Goal: Task Accomplishment & Management: Complete application form

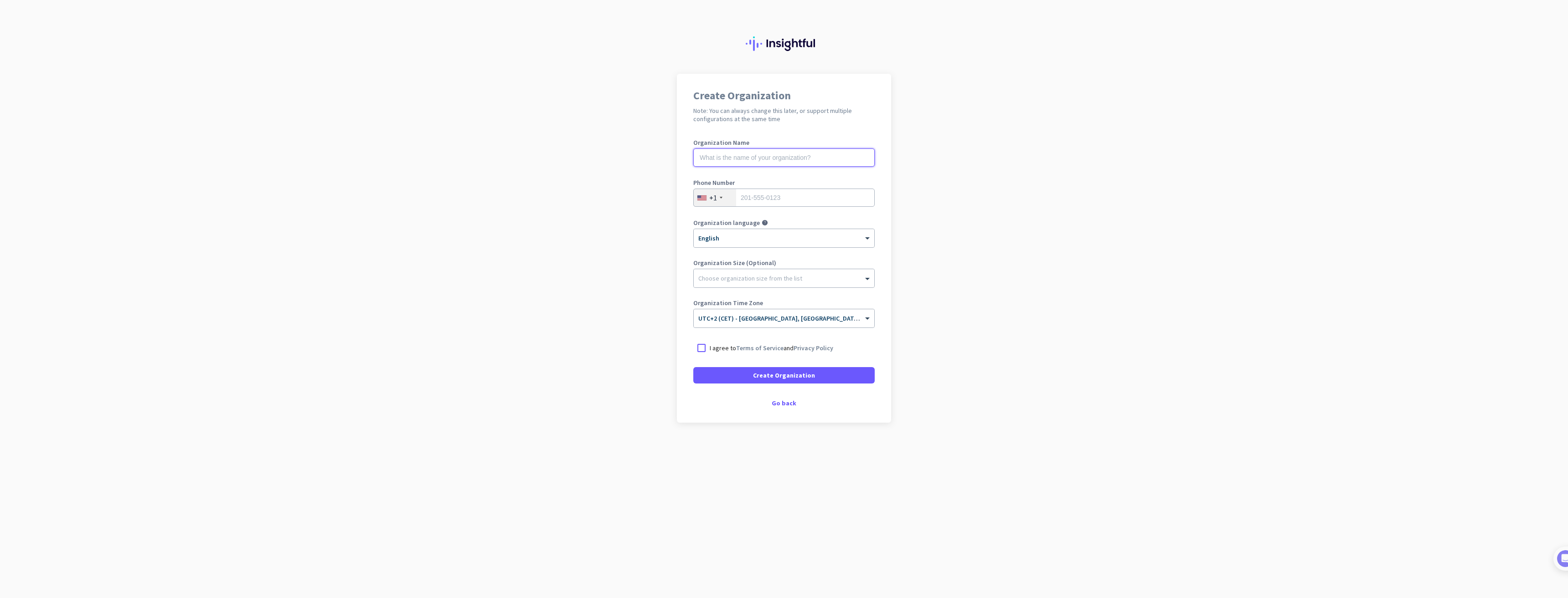
click at [753, 161] on input "text" at bounding box center [784, 157] width 181 height 18
type input "Mercor"
click at [723, 201] on div "+1" at bounding box center [715, 198] width 43 height 17
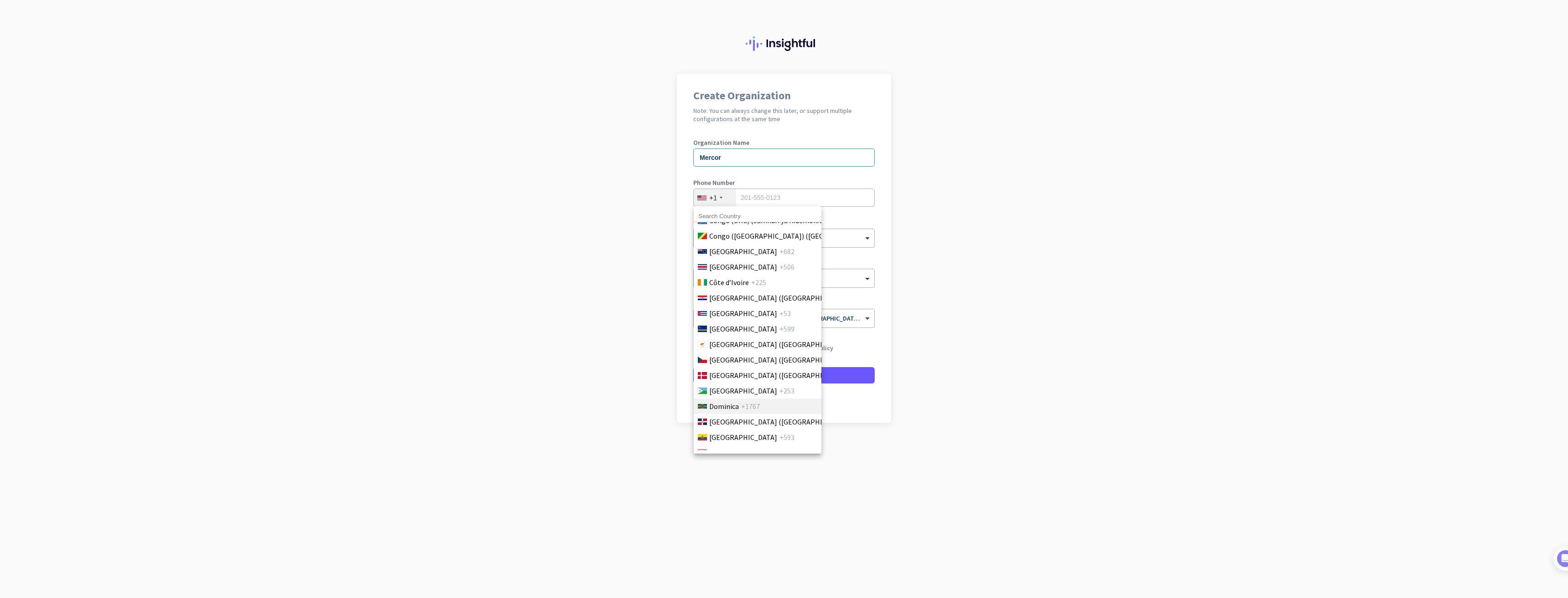
scroll to position [866, 0]
click at [733, 371] on span "[GEOGRAPHIC_DATA] ([GEOGRAPHIC_DATA])" at bounding box center [780, 370] width 143 height 11
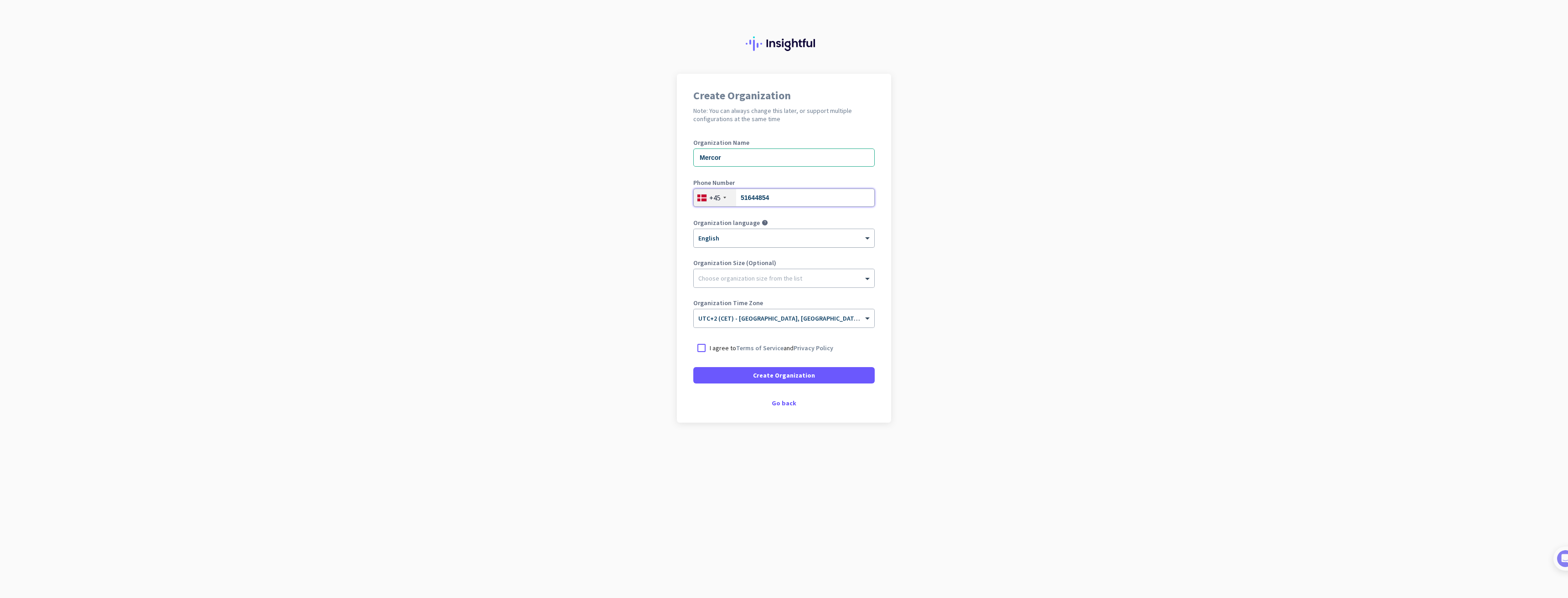
type input "51644854"
click at [752, 243] on div "× English" at bounding box center [784, 237] width 180 height 18
click at [752, 255] on div "English" at bounding box center [784, 255] width 179 height 16
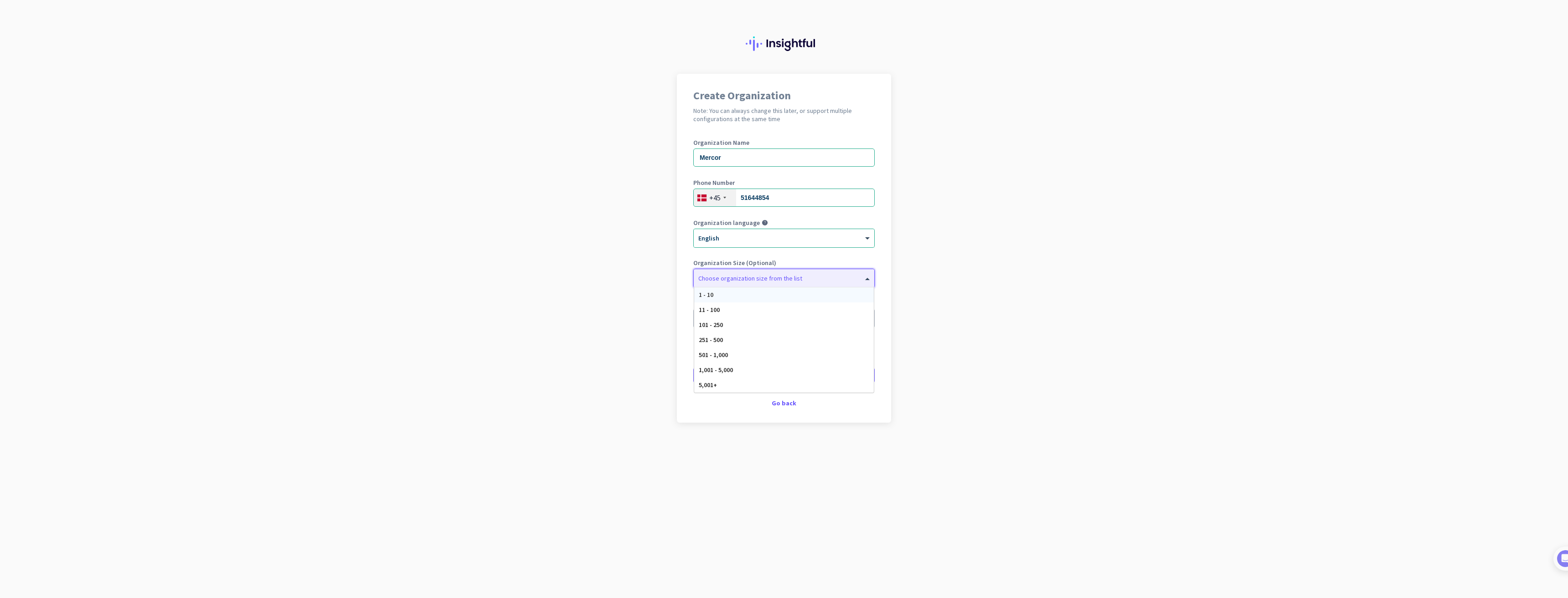
click at [807, 281] on div "Choose organization size from the list" at bounding box center [778, 278] width 169 height 8
click at [954, 272] on app-onboarding-organization "Create Organization Note: You can always change this later, or support multiple…" at bounding box center [784, 270] width 1568 height 394
click at [803, 281] on div "Choose organization size from the list" at bounding box center [778, 278] width 169 height 8
click at [768, 297] on div "1 - 10" at bounding box center [784, 296] width 179 height 16
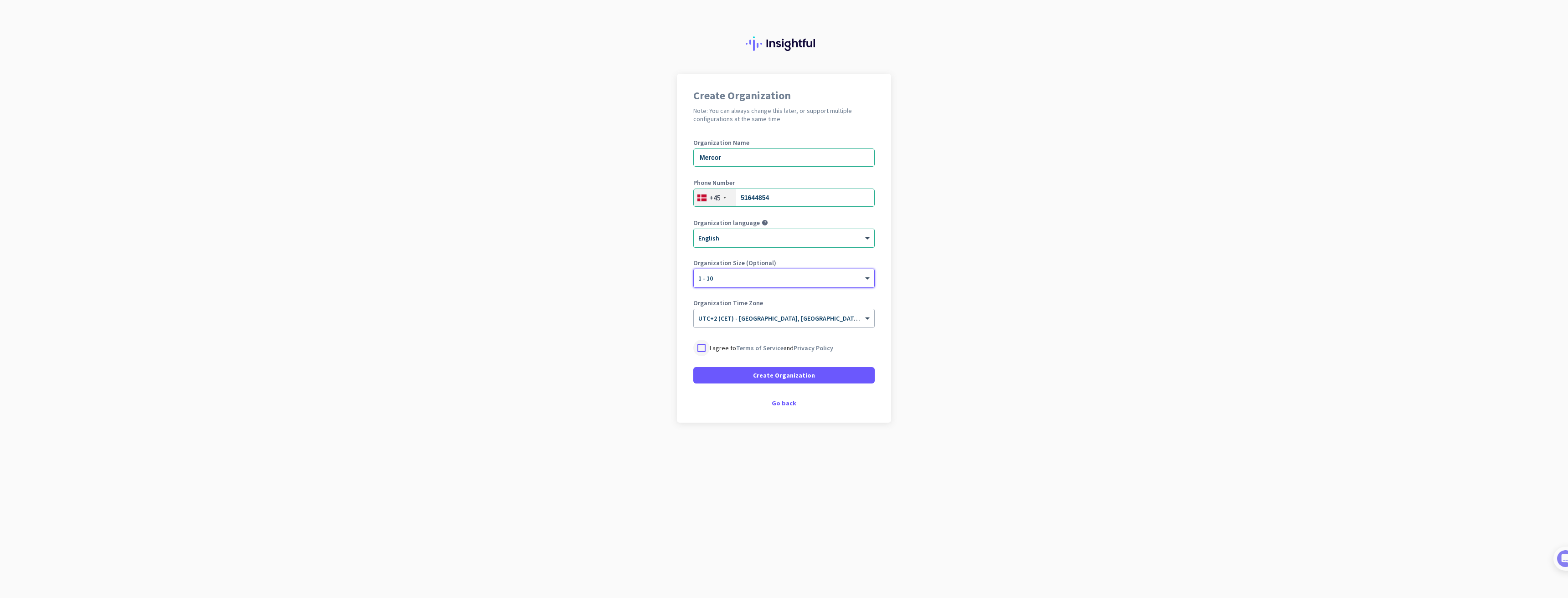
click at [699, 355] on div at bounding box center [701, 348] width 16 height 16
click at [823, 379] on span at bounding box center [784, 375] width 181 height 22
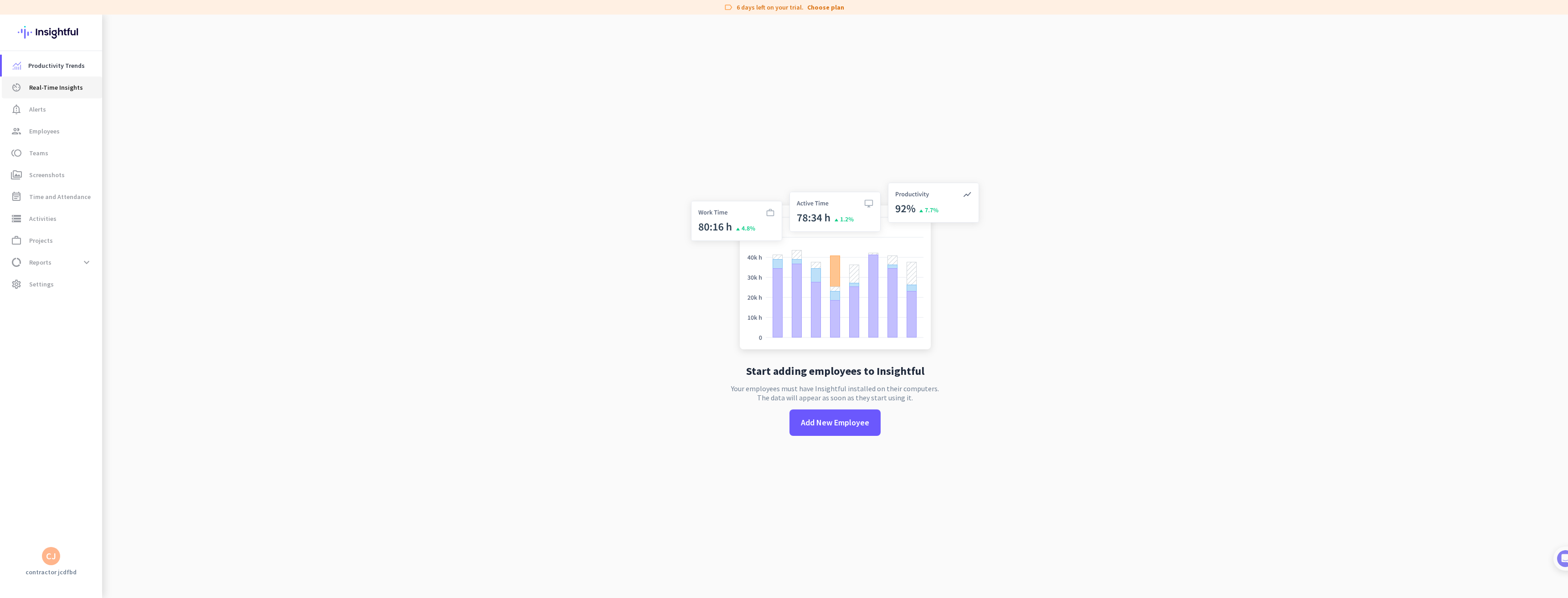
click at [80, 92] on span "Real-Time Insights" at bounding box center [55, 87] width 53 height 11
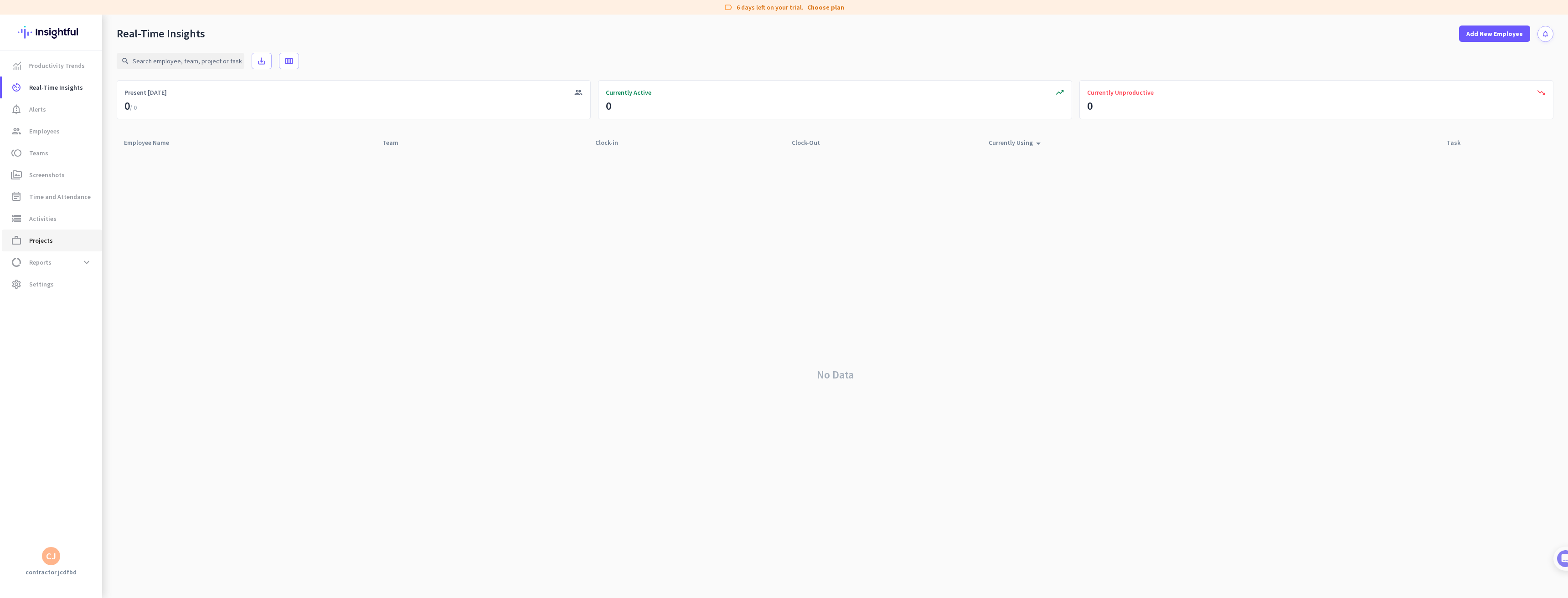
click at [62, 237] on span "work_outline Projects" at bounding box center [51, 239] width 85 height 11
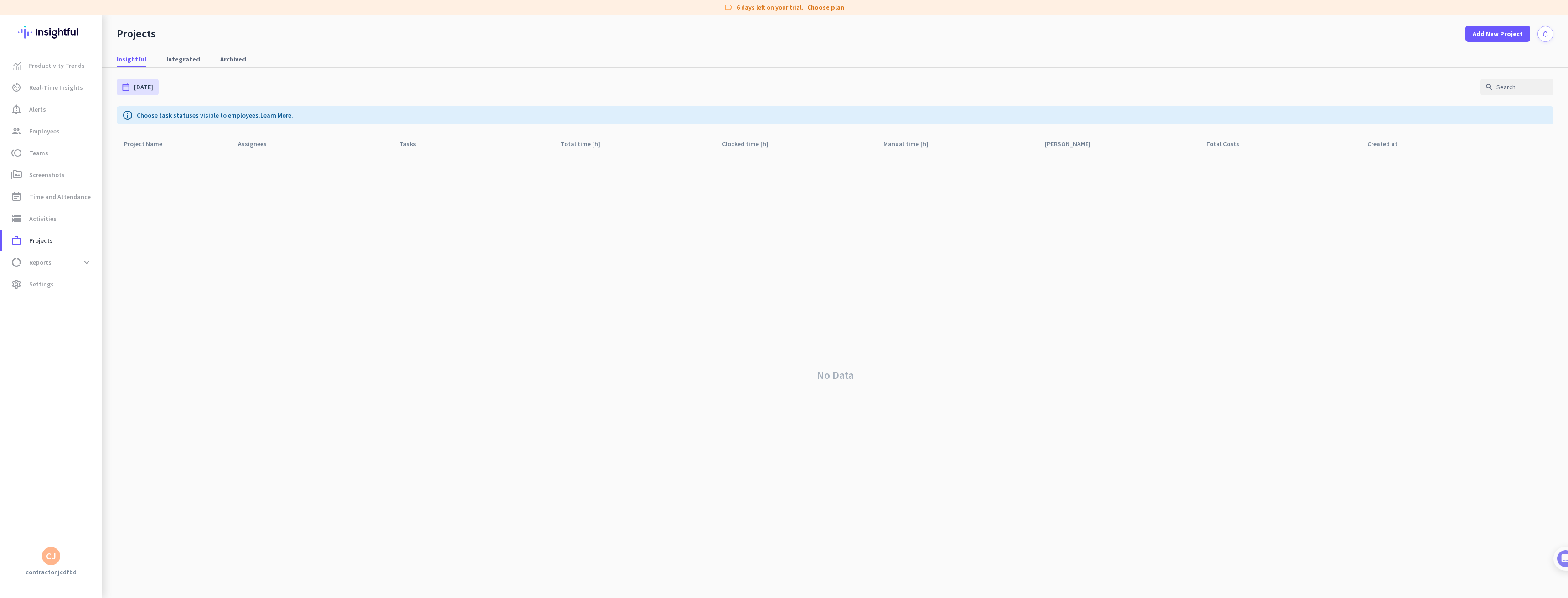
click at [199, 147] on div "Project Name arrow_drop_up" at bounding box center [173, 144] width 113 height 17
click at [281, 151] on div "Assignees arrow_drop_up" at bounding box center [311, 144] width 161 height 17
click at [247, 143] on div "Assignees arrow_drop_up" at bounding box center [257, 143] width 40 height 13
click at [193, 64] on span "Integrated" at bounding box center [183, 59] width 34 height 16
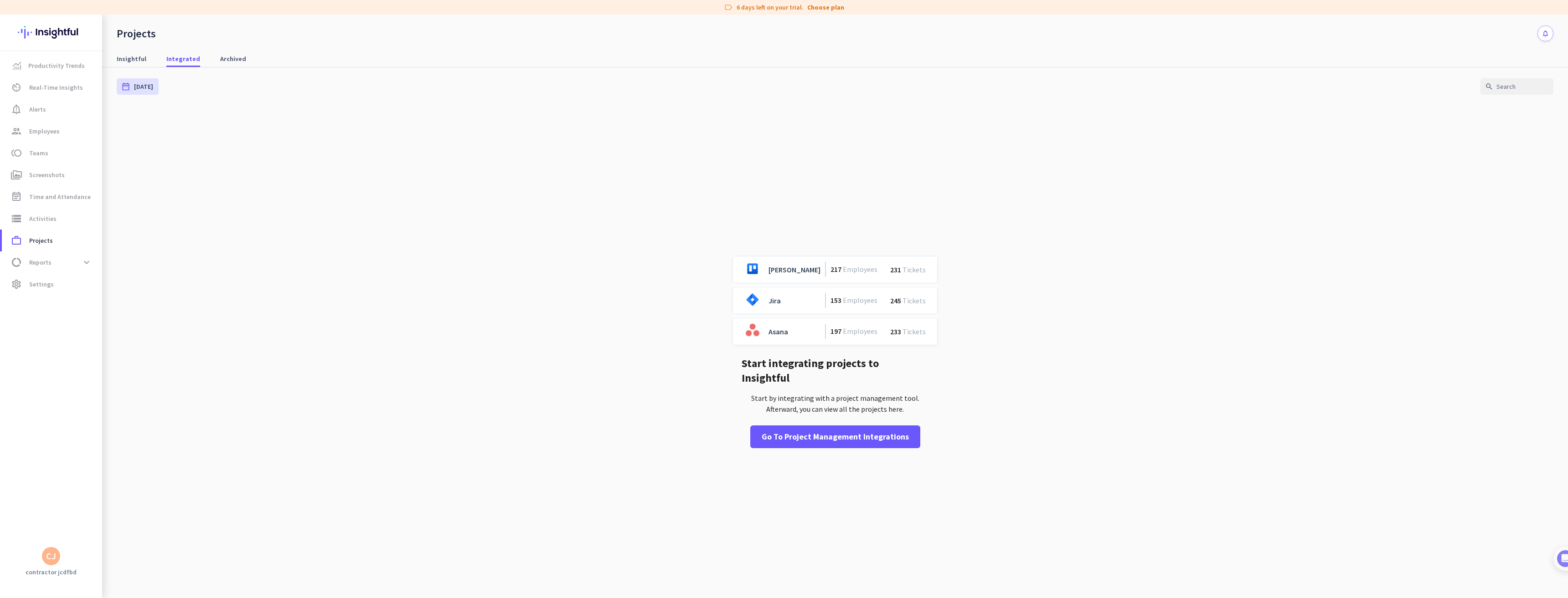
click at [150, 56] on div "Insightful Integrated Archived" at bounding box center [834, 58] width 1465 height 16
drag, startPoint x: 131, startPoint y: 60, endPoint x: 130, endPoint y: 66, distance: 6.1
click at [131, 61] on span "Insightful" at bounding box center [131, 58] width 30 height 9
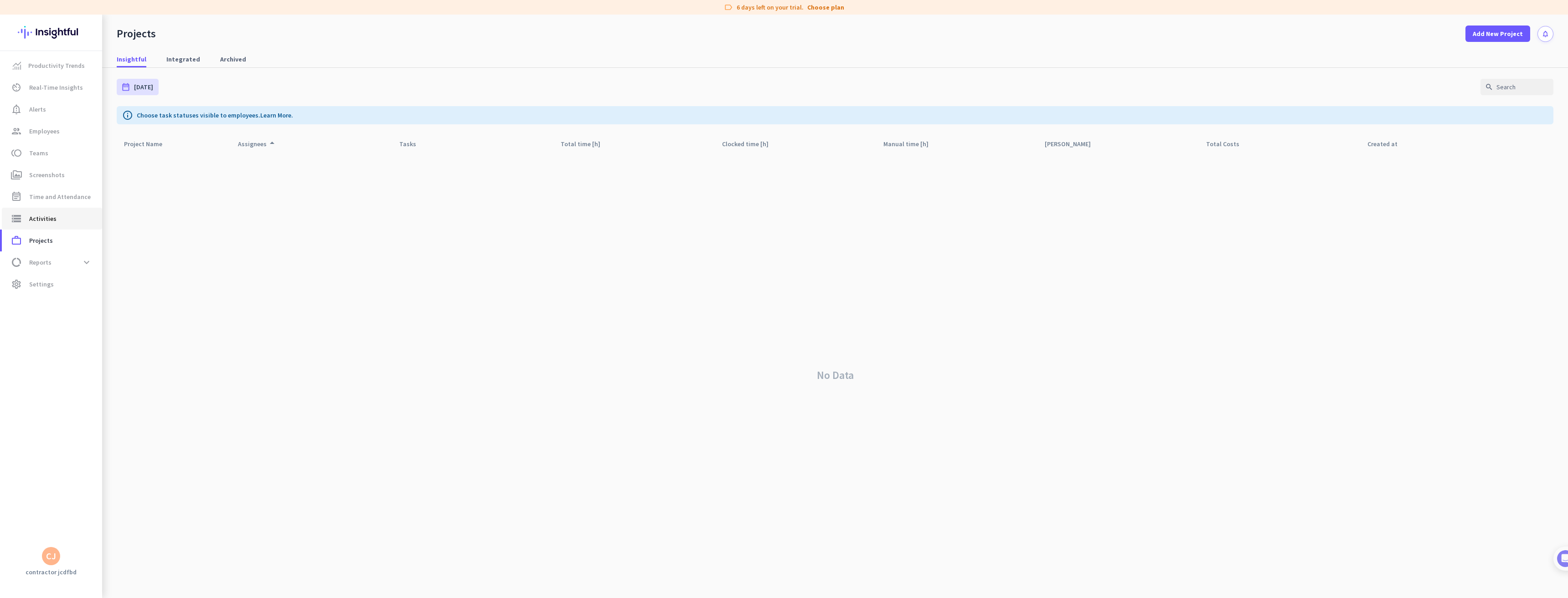
click at [82, 222] on span "storage Activities" at bounding box center [51, 218] width 85 height 11
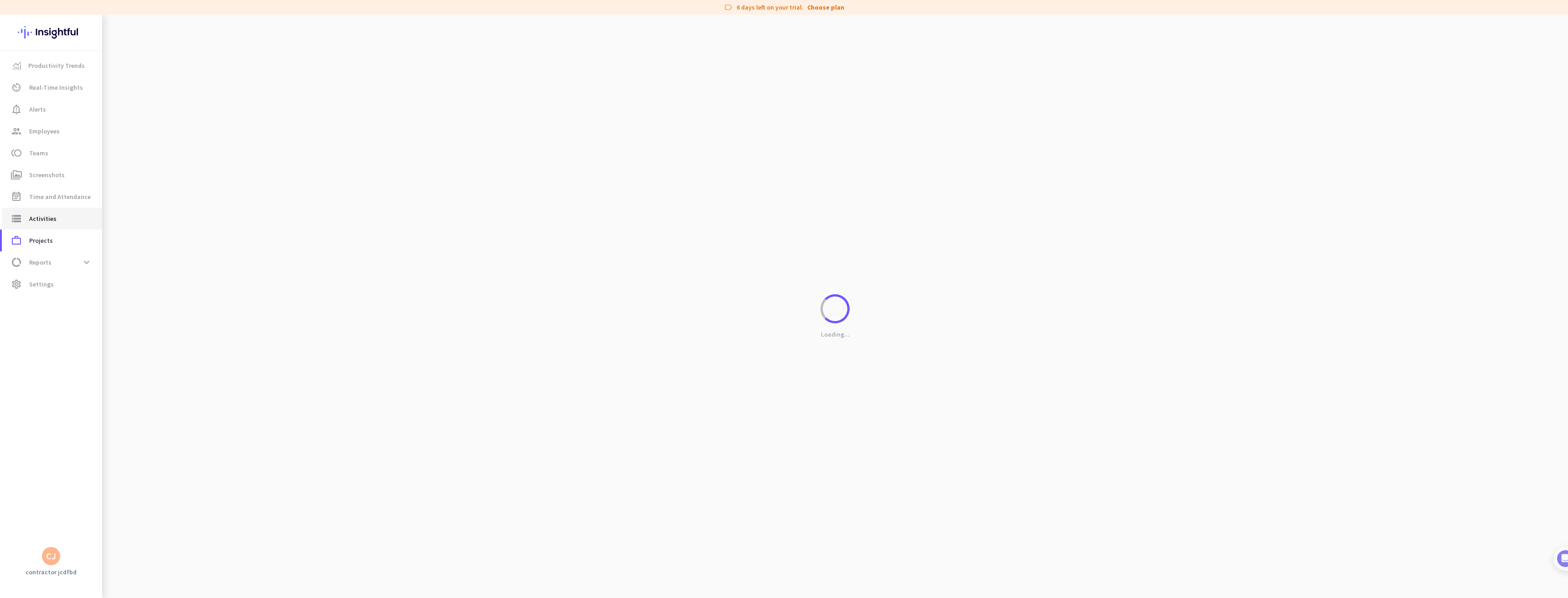
type input "[DATE]"
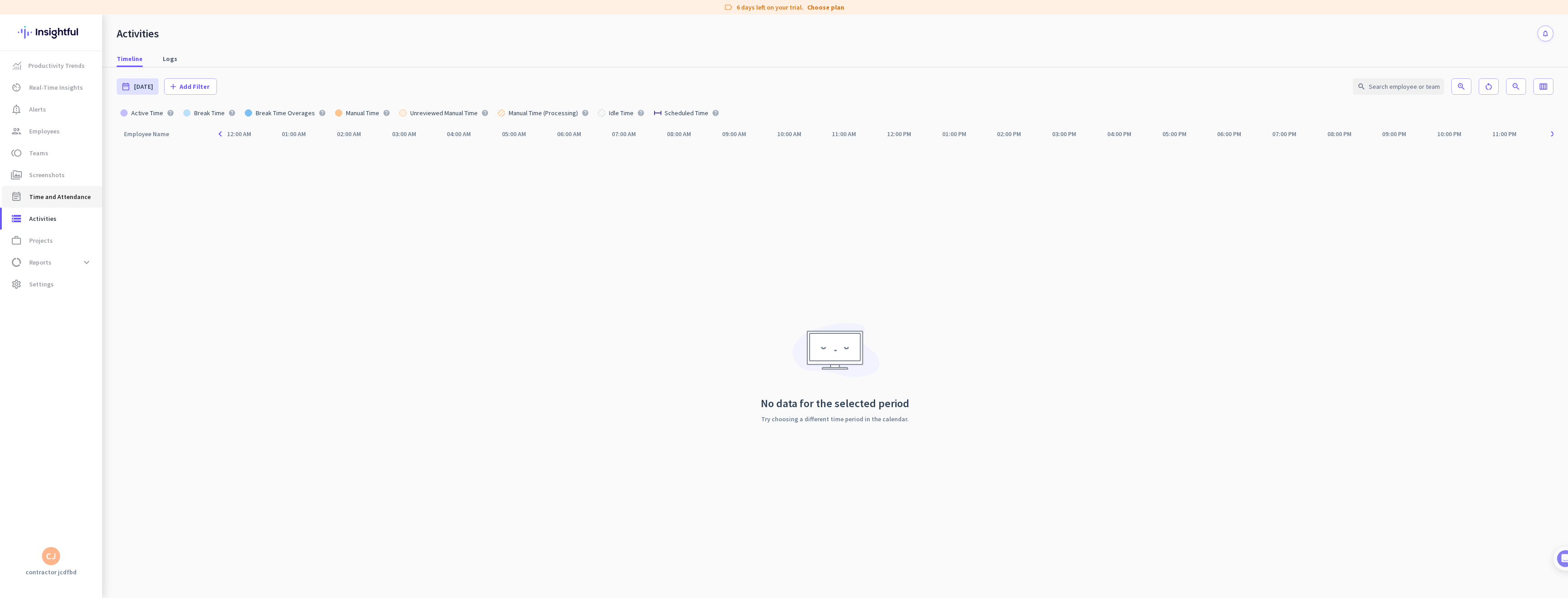
click at [74, 195] on span "Time and Attendance" at bounding box center [59, 196] width 61 height 11
type input "[DATE] - [DATE]"
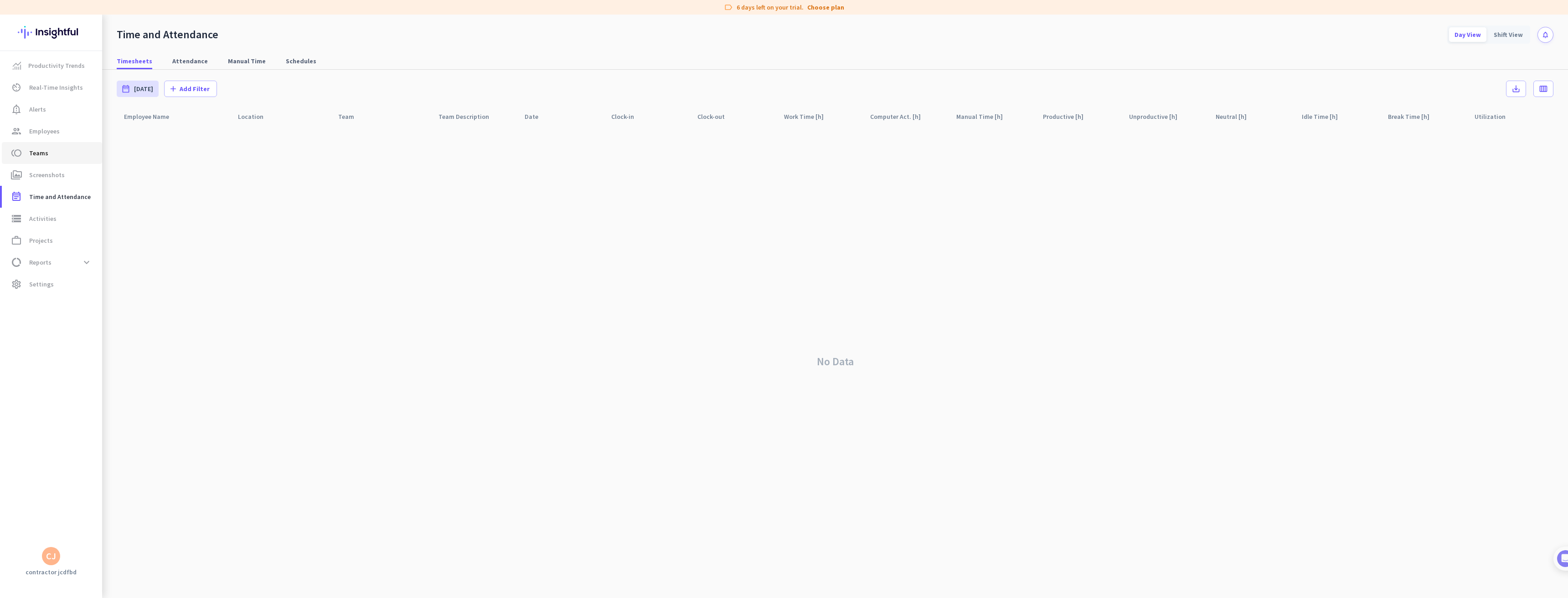
click at [53, 158] on span "toll Teams" at bounding box center [51, 152] width 85 height 11
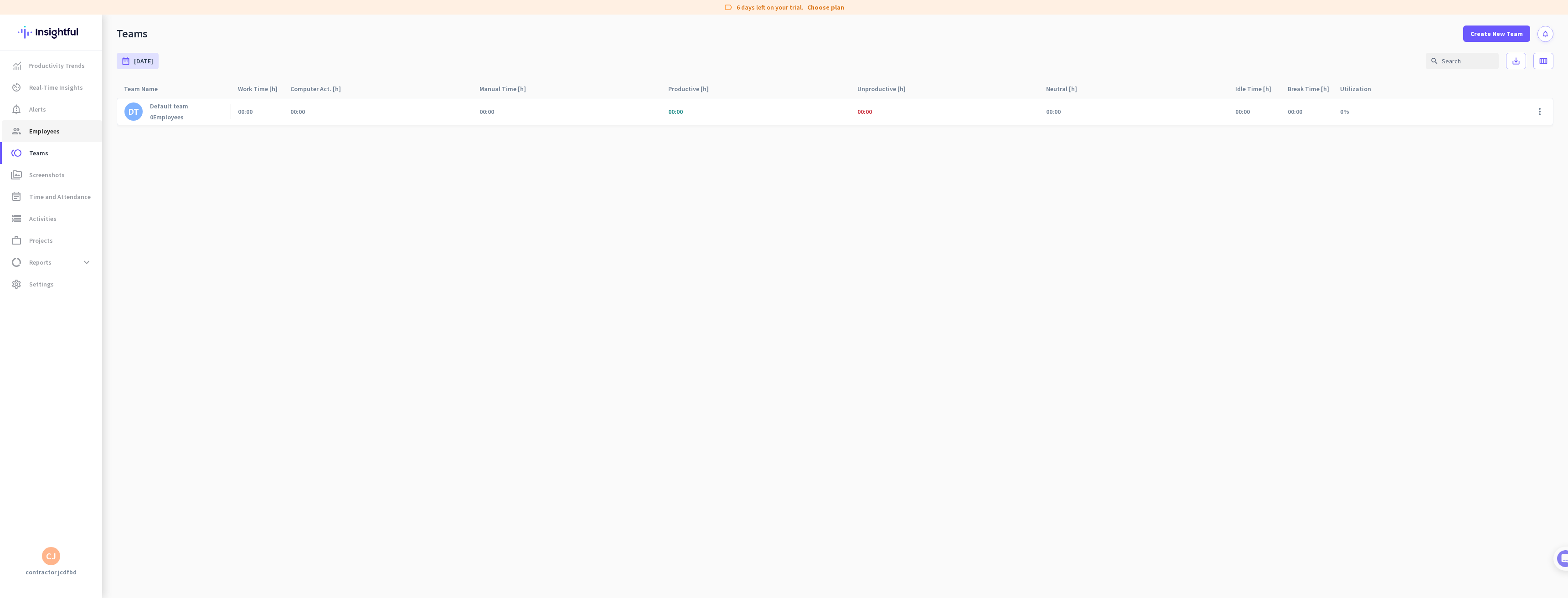
click at [58, 130] on span "Employees" at bounding box center [44, 131] width 30 height 11
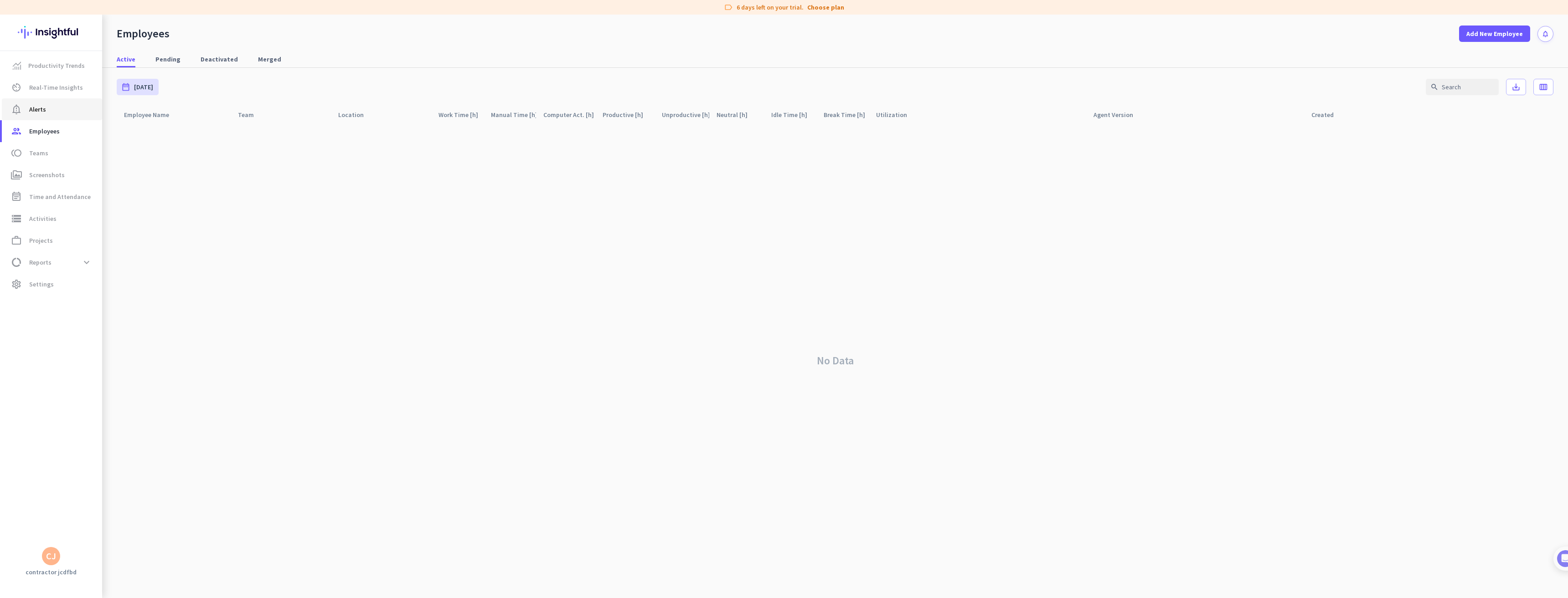
click at [57, 111] on span "notification_important Alerts" at bounding box center [51, 109] width 85 height 11
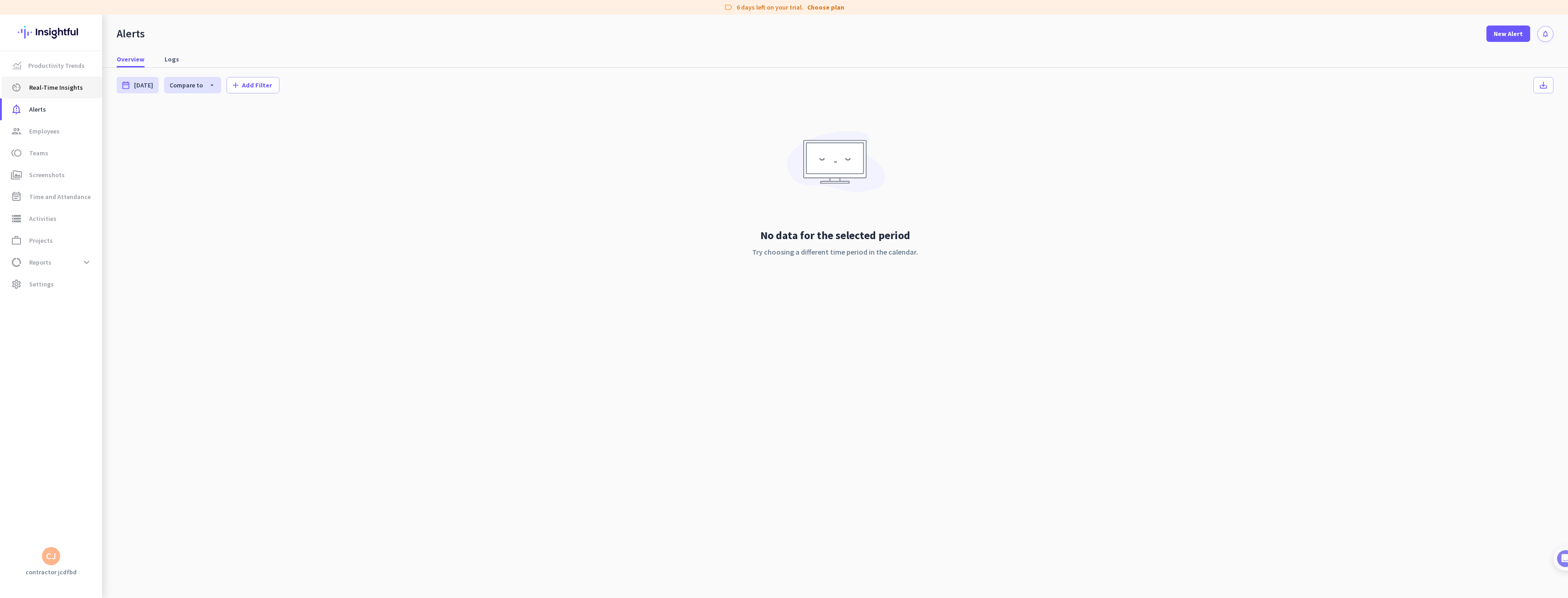
click at [79, 91] on span "Real-Time Insights" at bounding box center [55, 87] width 53 height 11
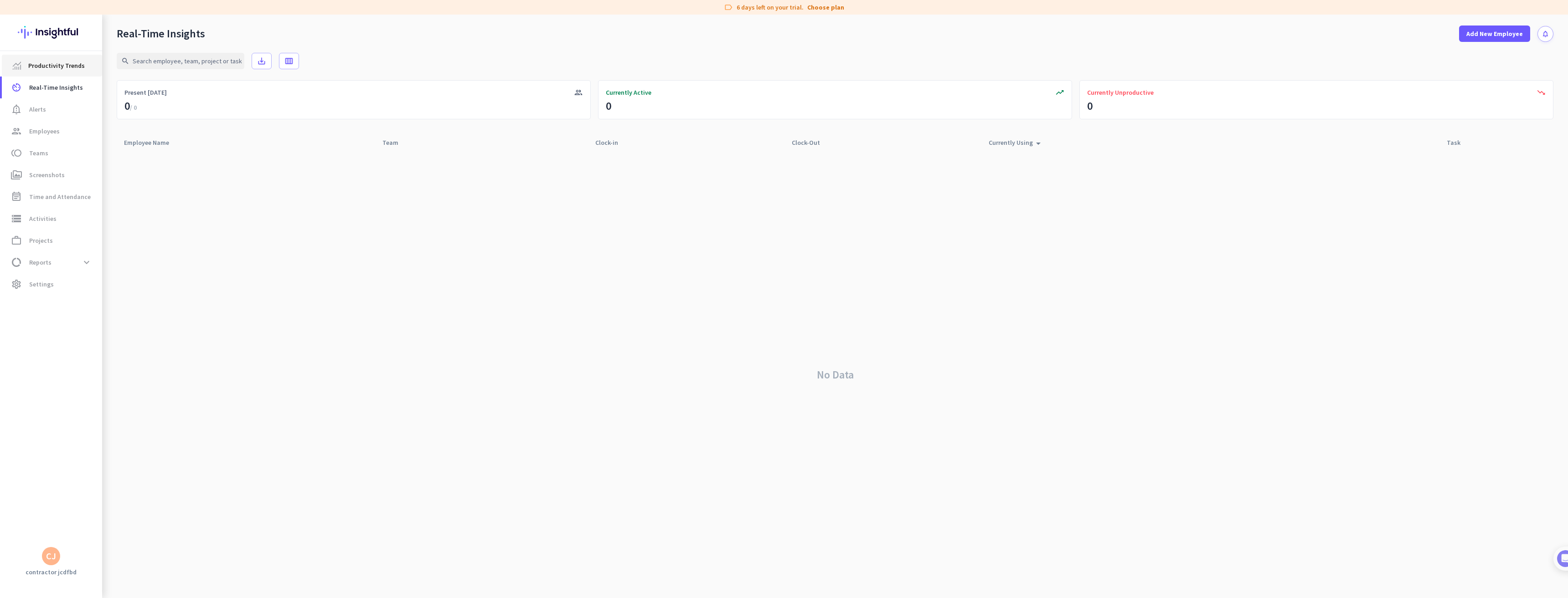
click at [67, 71] on link "Productivity Trends" at bounding box center [51, 65] width 100 height 22
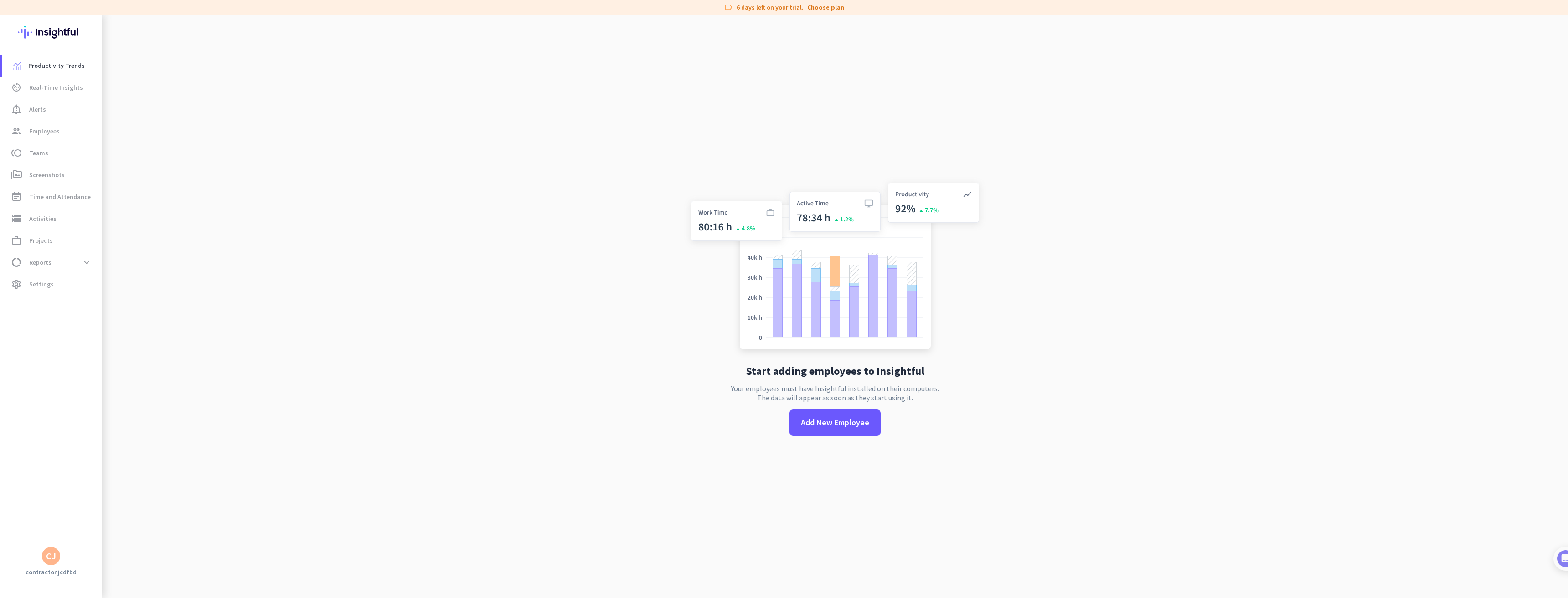
click at [47, 557] on div "CJ" at bounding box center [50, 555] width 10 height 9
